Goal: Task Accomplishment & Management: Use online tool/utility

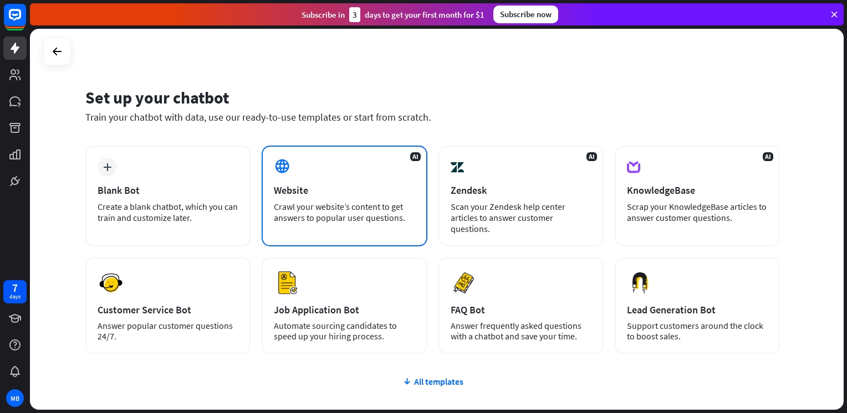
click at [312, 179] on div "AI Website Crawl your website’s content to get answers to popular user question…" at bounding box center [344, 196] width 165 height 101
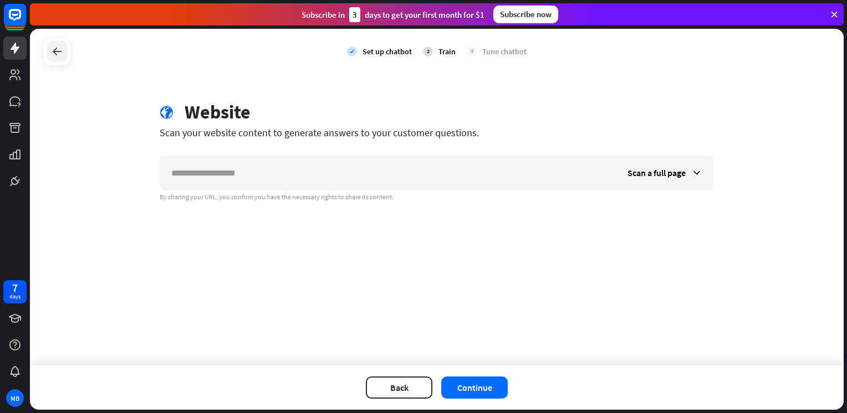
click at [67, 57] on div at bounding box center [57, 51] width 21 height 21
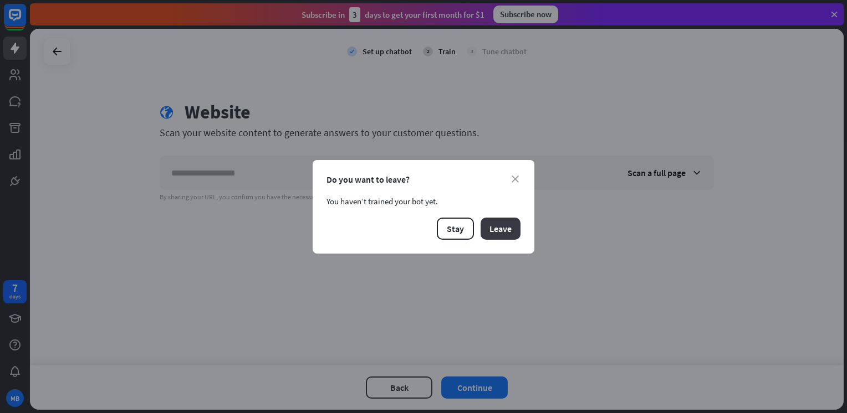
click at [501, 234] on button "Leave" at bounding box center [501, 229] width 40 height 22
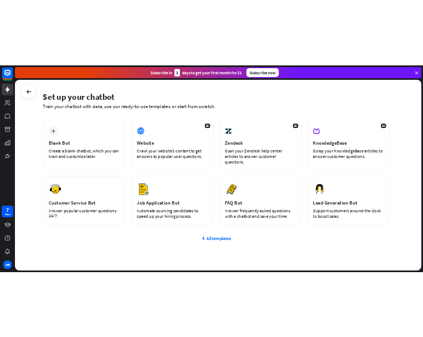
scroll to position [35, 0]
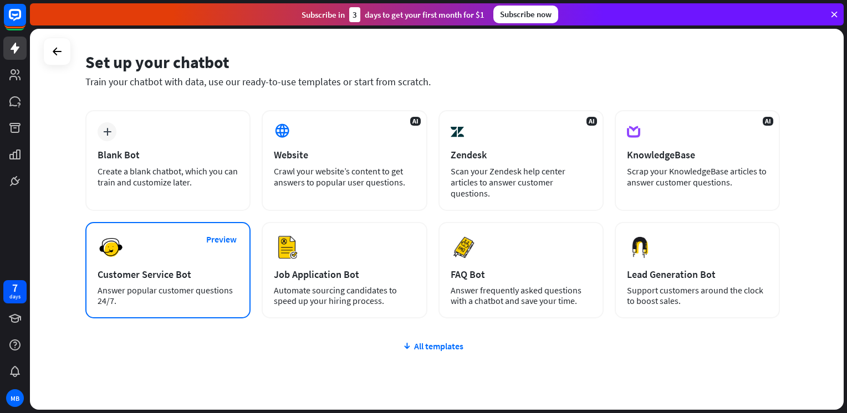
click at [197, 247] on div "Preview Customer Service Bot Answer popular customer questions 24/7." at bounding box center [167, 270] width 165 height 96
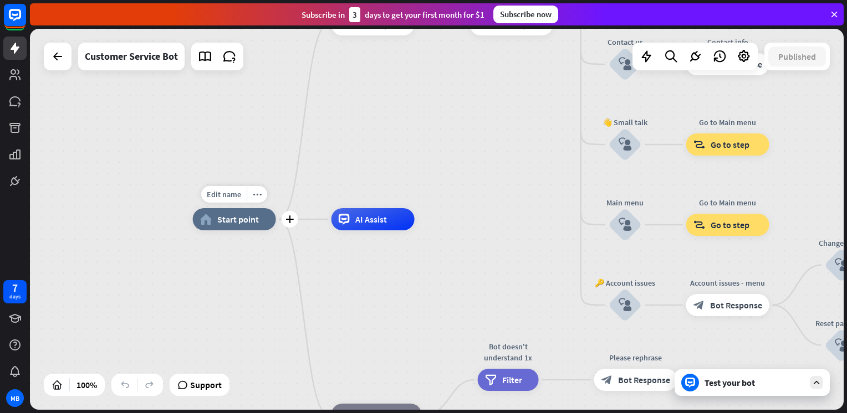
click at [243, 231] on div "Edit name more_horiz plus home_2 Start point" at bounding box center [234, 219] width 83 height 22
click at [357, 227] on div "AI Assist" at bounding box center [372, 219] width 83 height 22
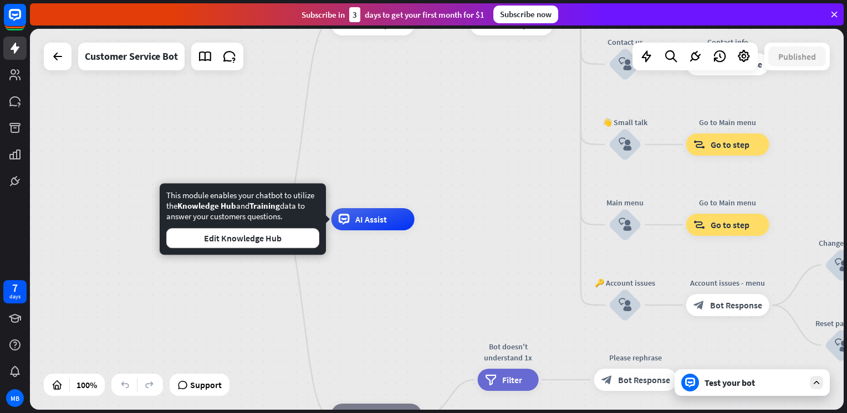
click at [348, 305] on div "home_2 Start point Welcome message block_bot_response Bot Response 🔙 Main menu …" at bounding box center [600, 409] width 814 height 381
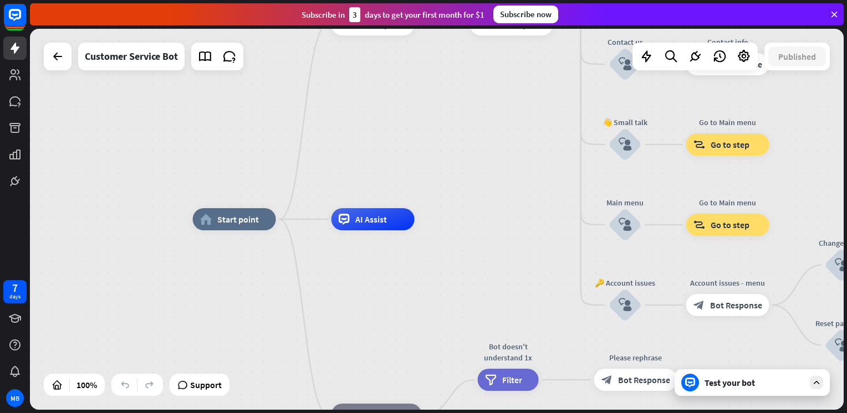
click at [69, 68] on div "Customer Service Bot" at bounding box center [144, 57] width 200 height 28
click at [66, 66] on div at bounding box center [58, 56] width 22 height 22
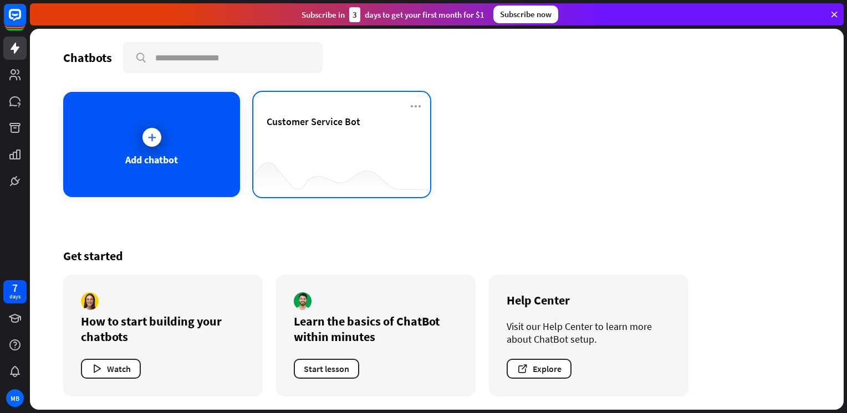
click at [309, 130] on div "Customer Service Bot" at bounding box center [342, 134] width 150 height 39
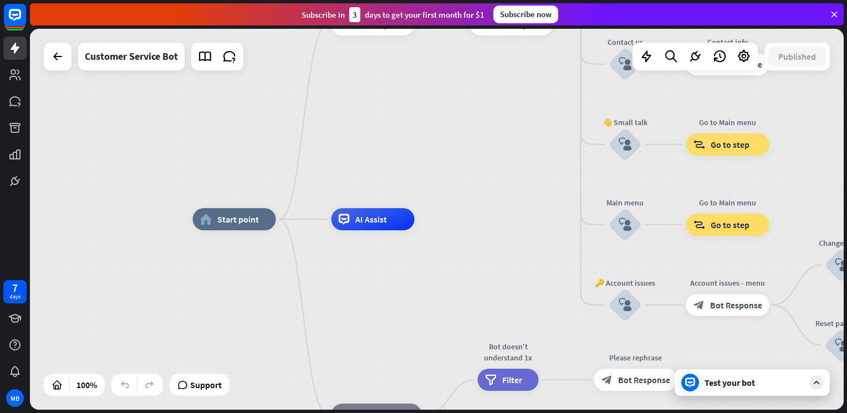
click at [782, 380] on div "Test your bot" at bounding box center [754, 382] width 100 height 11
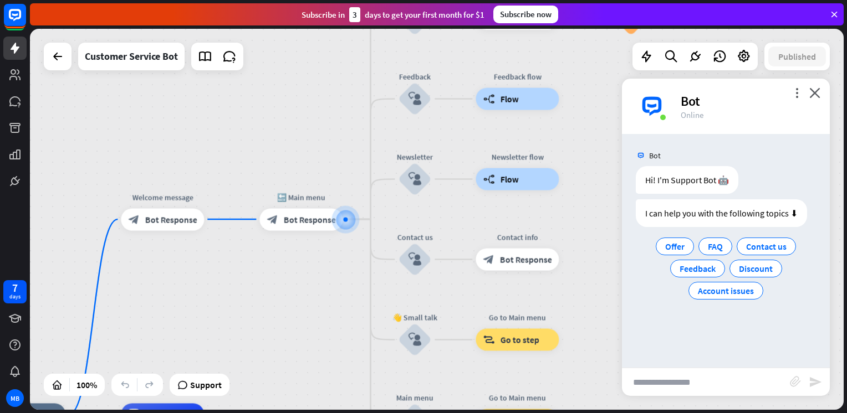
click at [668, 389] on input "text" at bounding box center [706, 383] width 168 height 28
click at [793, 389] on div "block_attachment" at bounding box center [799, 382] width 19 height 13
click at [796, 378] on icon "block_attachment" at bounding box center [795, 381] width 11 height 11
click at [734, 340] on div "Bot Hi! I'm Support Bot 🤖 [DATE] 7:44 PM Show JSON I can help you with the foll…" at bounding box center [726, 251] width 208 height 234
click at [796, 385] on icon "block_attachment" at bounding box center [795, 381] width 11 height 11
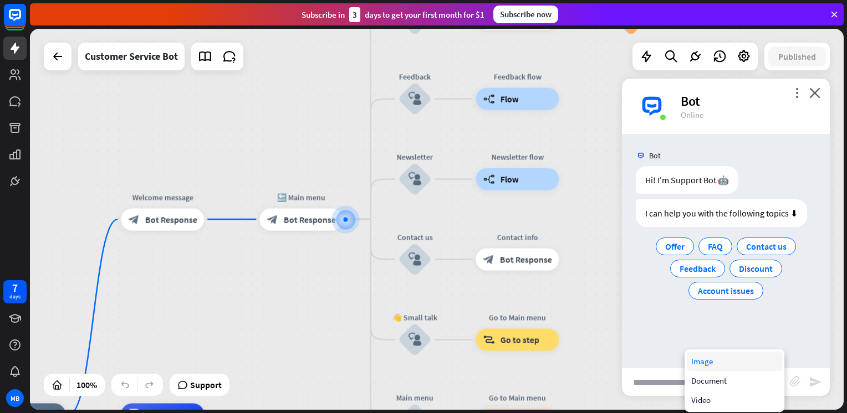
click at [715, 365] on div "Image" at bounding box center [734, 361] width 95 height 19
click at [796, 384] on icon "block_attachment" at bounding box center [795, 381] width 11 height 11
click at [733, 385] on div "Document" at bounding box center [734, 380] width 95 height 19
click at [818, 96] on icon "close" at bounding box center [814, 93] width 11 height 11
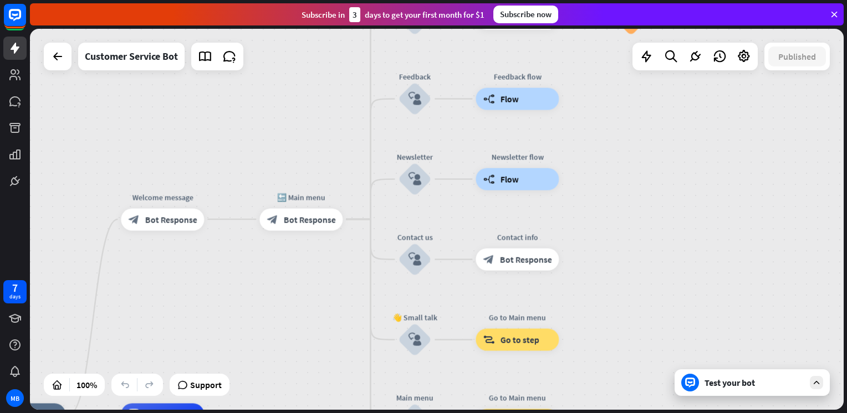
click at [818, 96] on div "home_2 Start point Welcome message block_bot_response Bot Response 🔙 Main menu …" at bounding box center [437, 219] width 814 height 381
click at [723, 387] on div "Test your bot" at bounding box center [754, 382] width 100 height 11
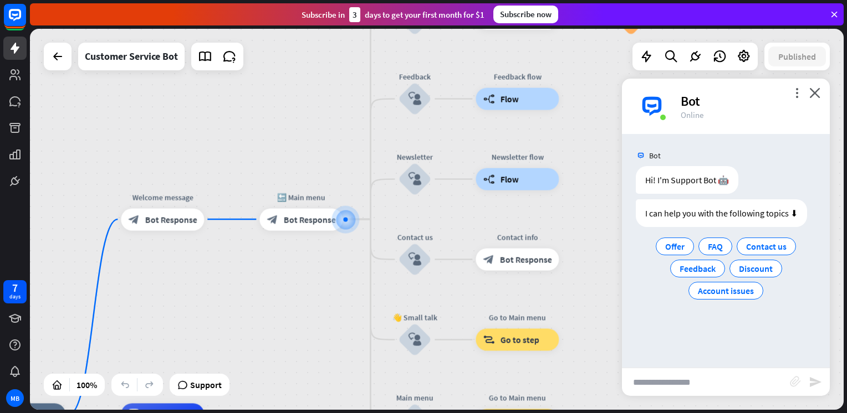
click at [796, 384] on icon "block_attachment" at bounding box center [795, 381] width 11 height 11
click at [752, 360] on div "Image" at bounding box center [734, 361] width 95 height 19
click at [702, 385] on input "text" at bounding box center [706, 383] width 168 height 28
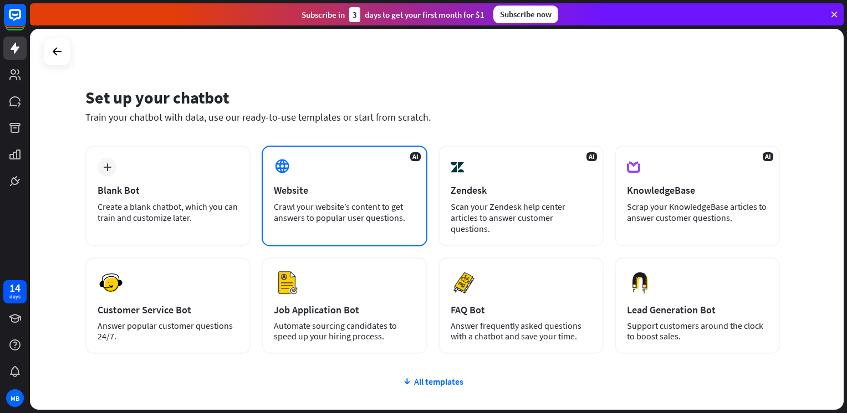
click at [375, 164] on div "AI Website Crawl your website’s content to get answers to popular user question…" at bounding box center [344, 196] width 165 height 101
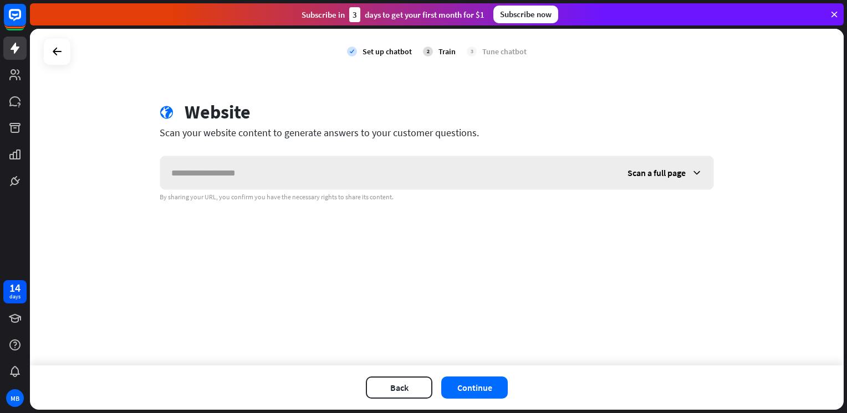
click at [375, 164] on input "text" at bounding box center [388, 172] width 456 height 33
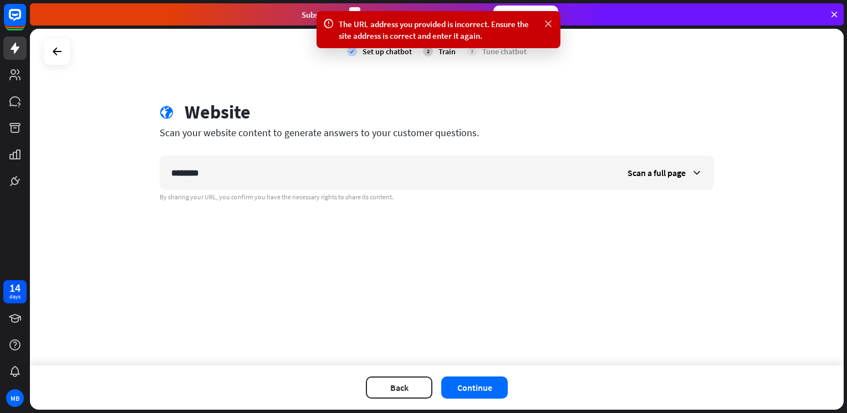
click at [552, 25] on icon at bounding box center [548, 24] width 11 height 12
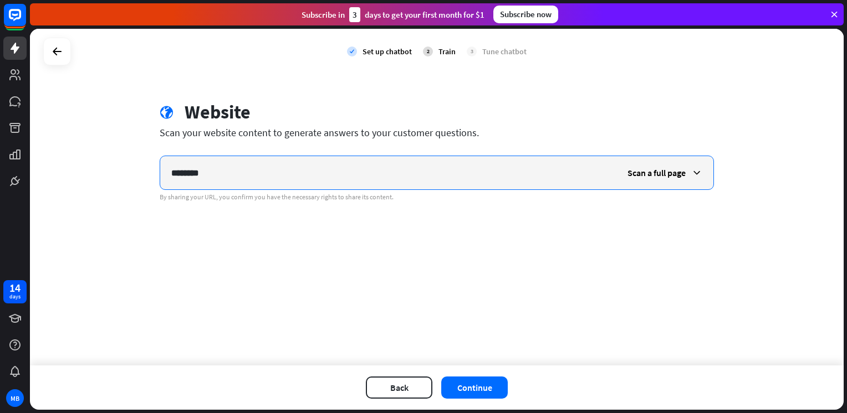
drag, startPoint x: 225, startPoint y: 164, endPoint x: 58, endPoint y: 159, distance: 167.5
click at [58, 159] on div "check Set up chatbot 2 Train 3 Tune chatbot globe Website Scan your website con…" at bounding box center [437, 197] width 814 height 337
paste input "**********"
type input "**********"
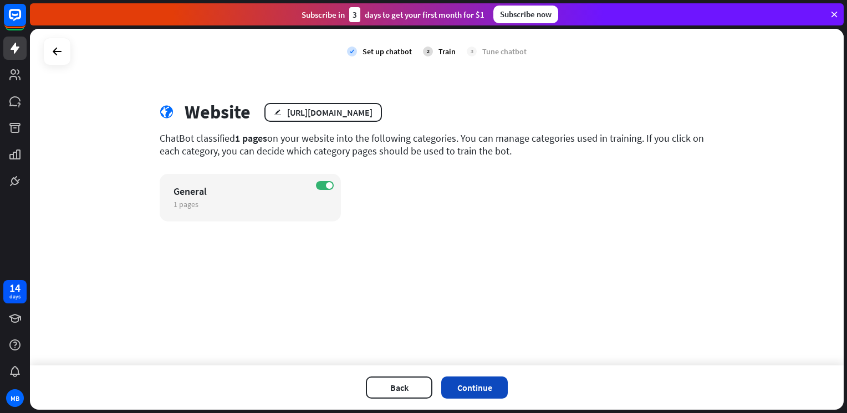
click at [496, 394] on button "Continue" at bounding box center [474, 388] width 67 height 22
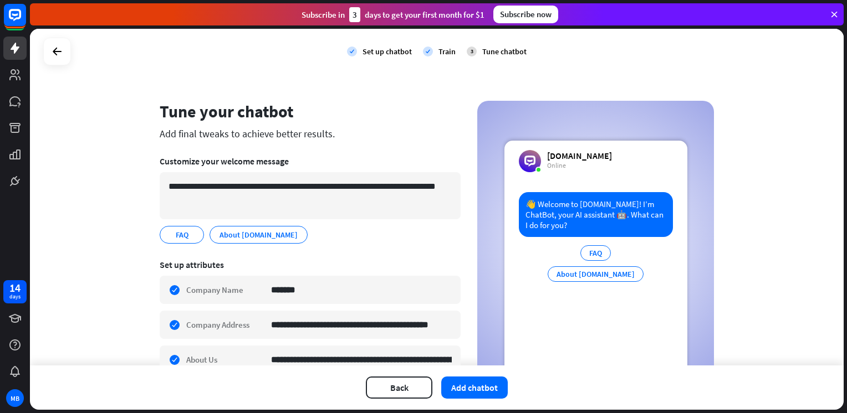
click at [496, 394] on button "Add chatbot" at bounding box center [474, 388] width 67 height 22
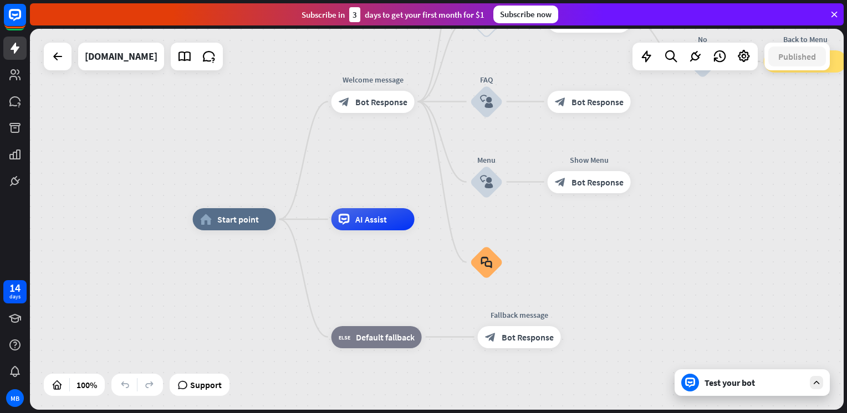
click at [743, 387] on div "Test your bot" at bounding box center [754, 382] width 100 height 11
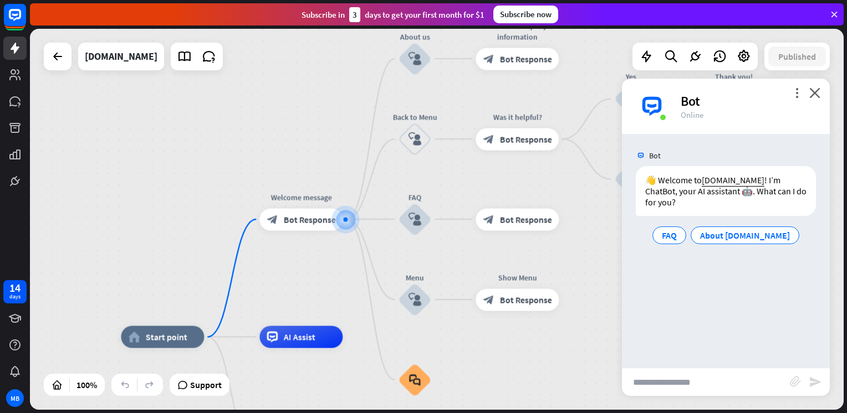
click at [722, 387] on input "text" at bounding box center [706, 383] width 168 height 28
type input "**********"
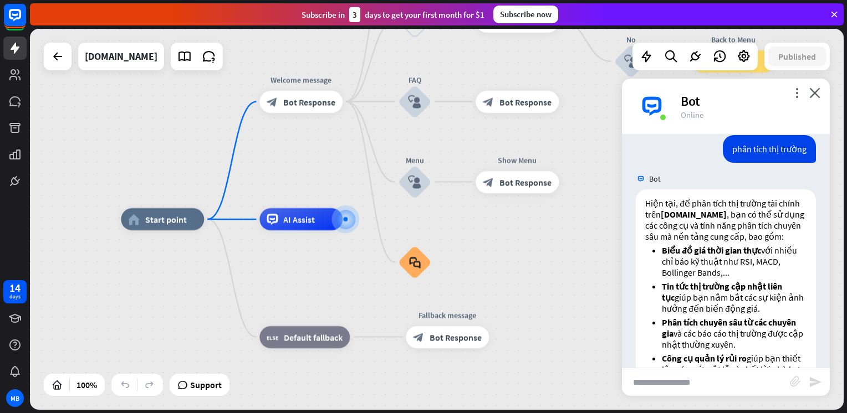
scroll to position [150, 0]
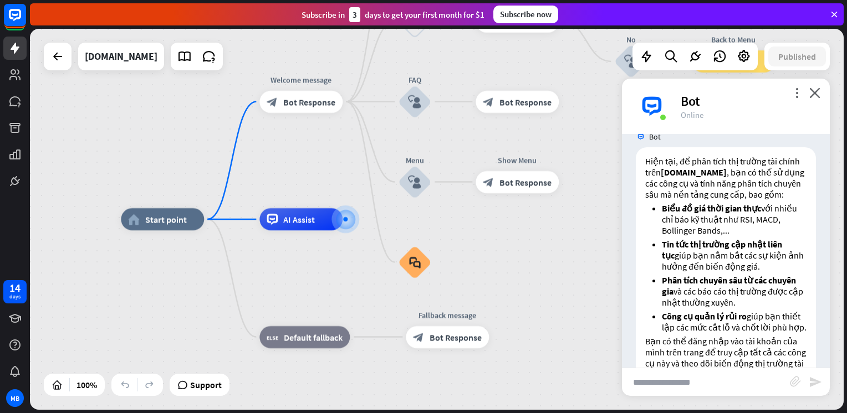
click at [820, 293] on div "Hiện tại, để phân tích thị trường tài chính trên trading.xtbofficial.com , bạn …" at bounding box center [726, 292] width 208 height 291
click at [819, 290] on div "Hiện tại, để phân tích thị trường tài chính trên trading.xtbofficial.com , bạn …" at bounding box center [726, 292] width 208 height 291
click at [835, 275] on div "home_2 Start point Welcome message block_bot_response Bot Response About us blo…" at bounding box center [528, 409] width 814 height 381
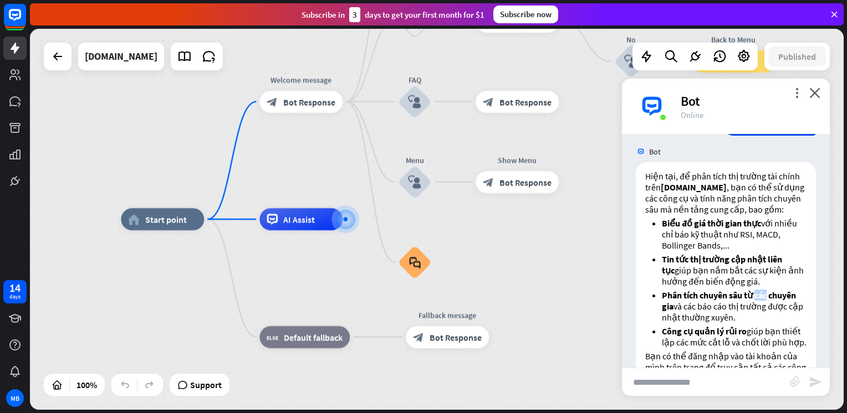
scroll to position [275, 0]
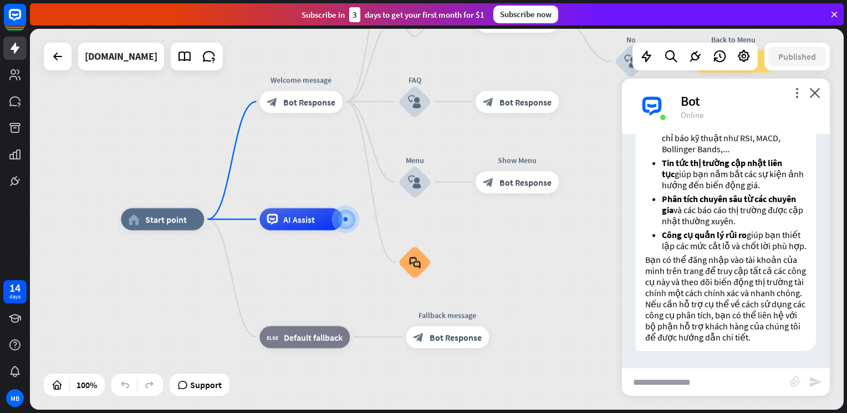
click at [725, 374] on input "text" at bounding box center [706, 383] width 168 height 28
type input "**********"
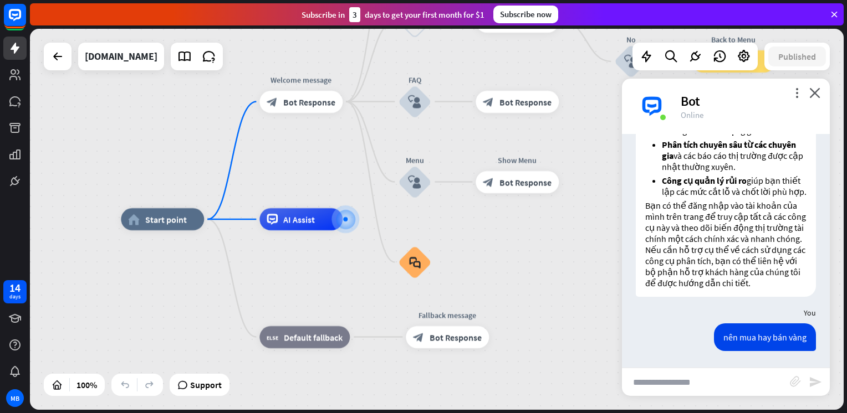
scroll to position [663, 0]
